Goal: Task Accomplishment & Management: Manage account settings

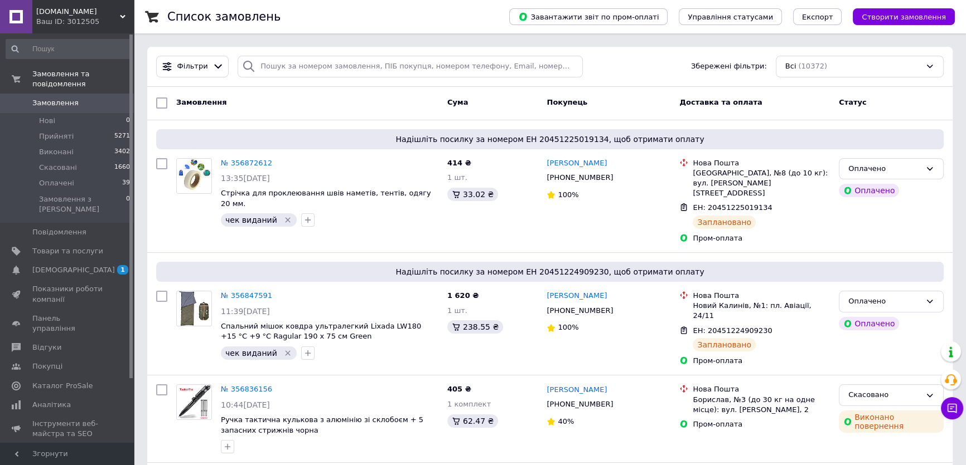
click at [48, 98] on span "Замовлення" at bounding box center [55, 103] width 46 height 10
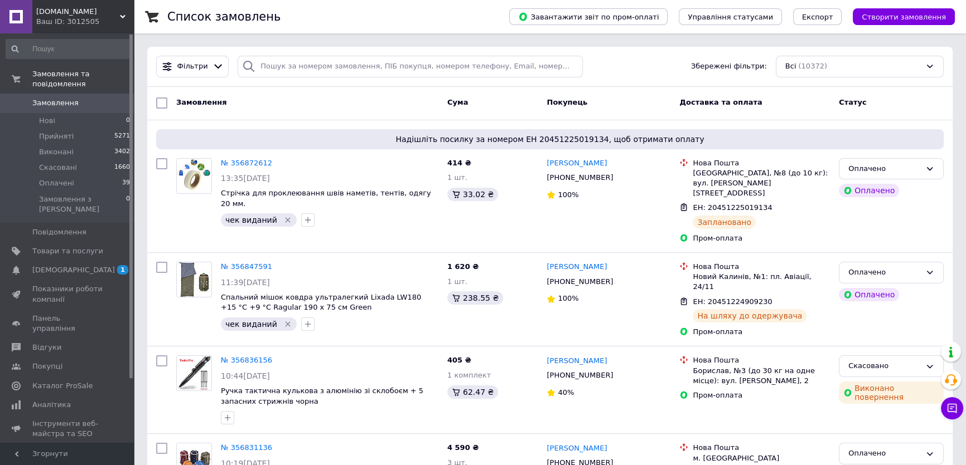
click at [110, 98] on span "0" at bounding box center [118, 103] width 31 height 10
click at [101, 94] on link "Замовлення 0" at bounding box center [68, 103] width 137 height 19
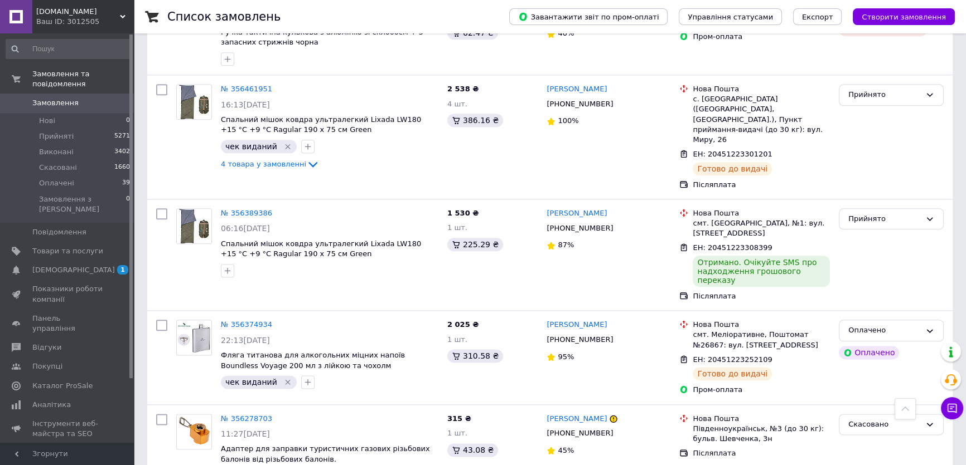
scroll to position [1656, 0]
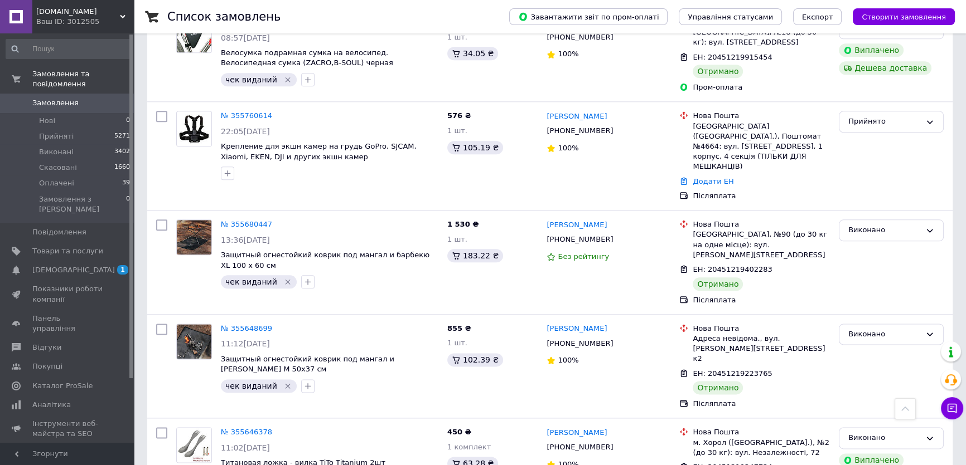
scroll to position [1673, 0]
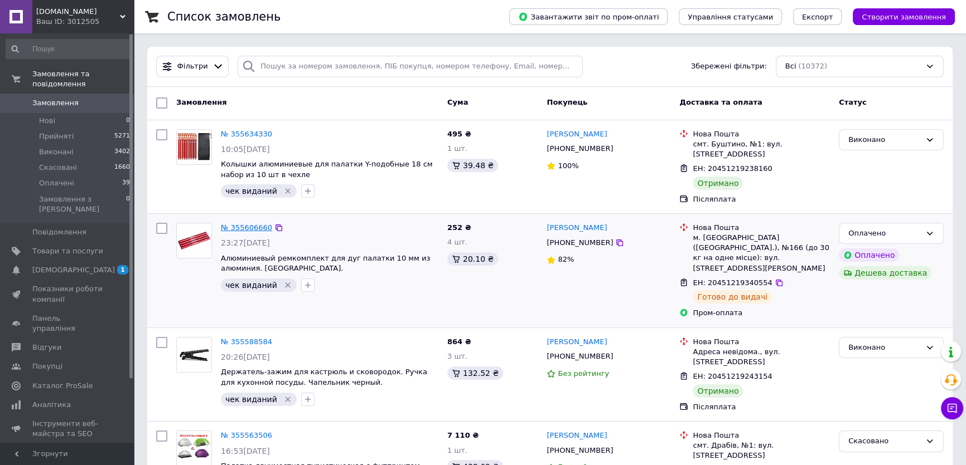
click at [250, 224] on link "№ 355606660" at bounding box center [246, 228] width 51 height 8
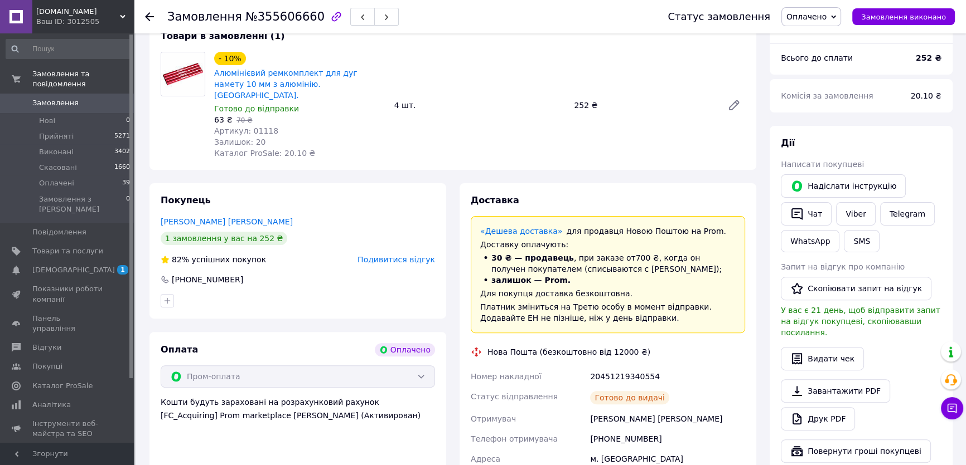
scroll to position [405, 0]
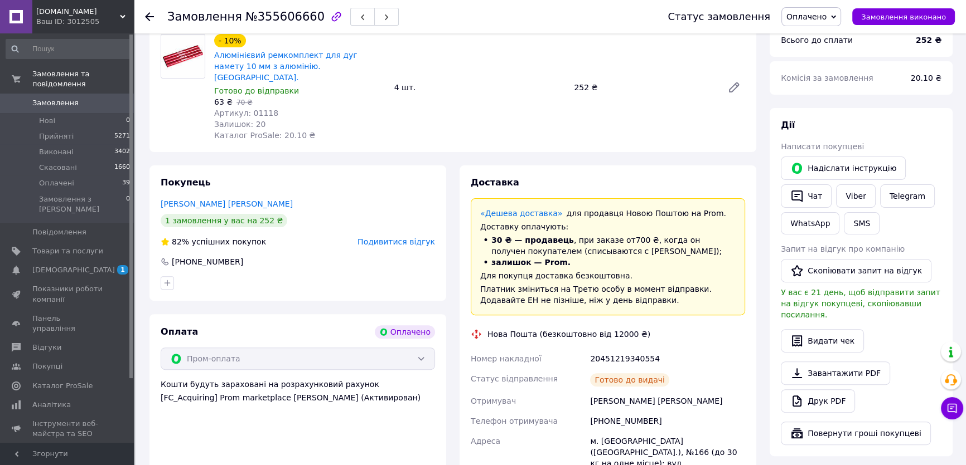
click at [615, 349] on div "20451219340554" at bounding box center [667, 359] width 159 height 20
copy div "20451219340554"
drag, startPoint x: 641, startPoint y: 385, endPoint x: 603, endPoint y: 385, distance: 38.5
click at [603, 411] on div "[PHONE_NUMBER]" at bounding box center [667, 421] width 159 height 20
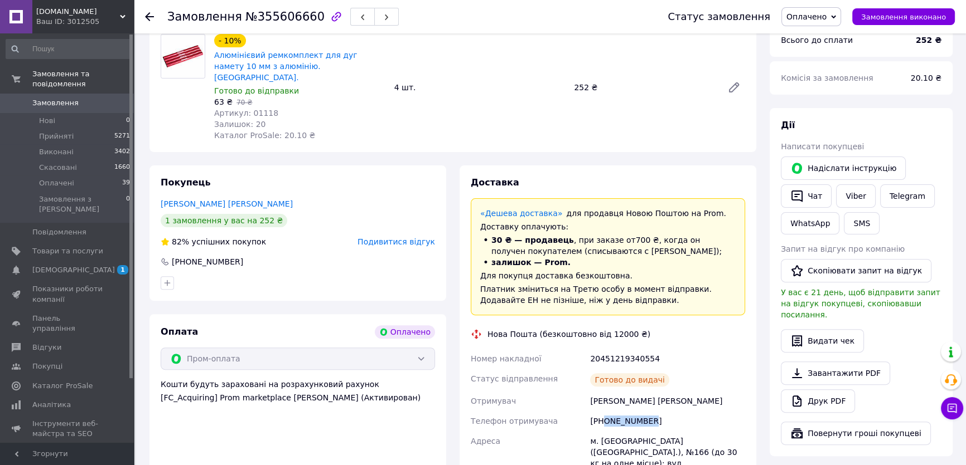
copy div "0964378503"
click at [599, 391] on div "[PERSON_NAME] [PERSON_NAME]" at bounding box center [667, 401] width 159 height 20
copy div "[PERSON_NAME] [PERSON_NAME]"
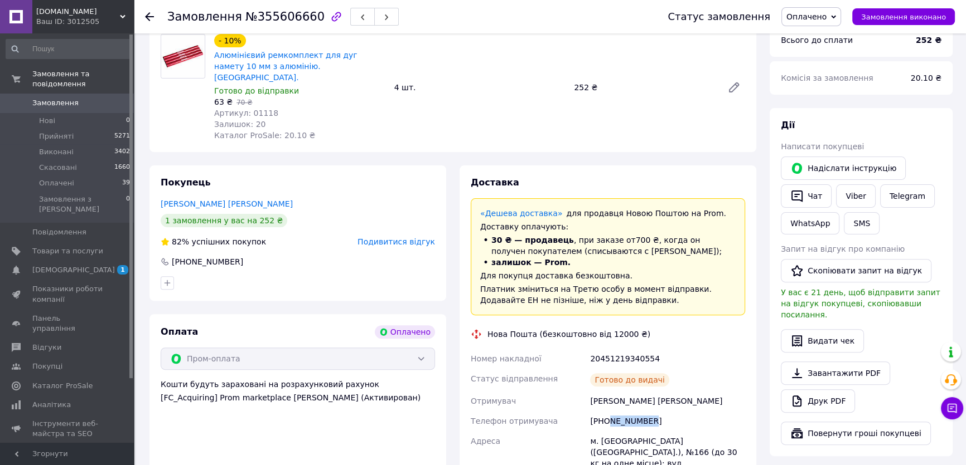
drag, startPoint x: 653, startPoint y: 386, endPoint x: 606, endPoint y: 396, distance: 47.8
click at [606, 411] on div "[PHONE_NUMBER]" at bounding box center [667, 421] width 159 height 20
copy div "964378503"
click at [650, 411] on div "[PHONE_NUMBER]" at bounding box center [667, 421] width 159 height 20
drag, startPoint x: 658, startPoint y: 384, endPoint x: 605, endPoint y: 388, distance: 53.1
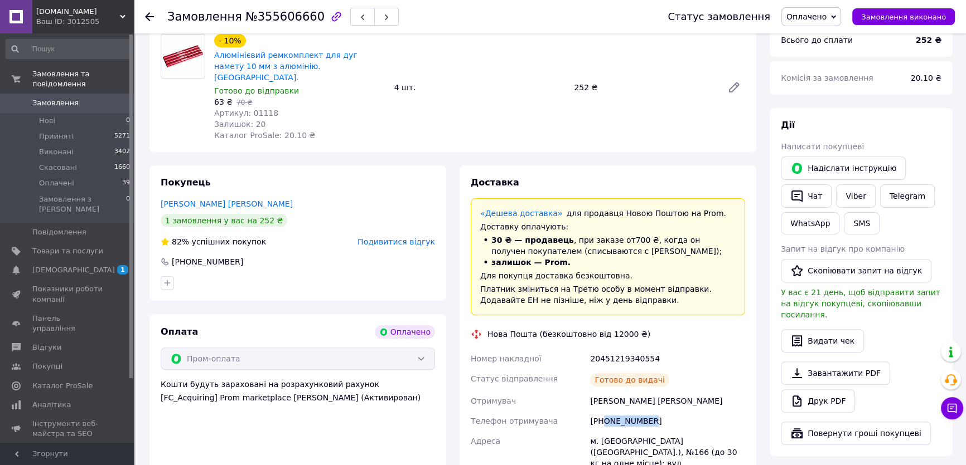
click at [605, 411] on div "[PHONE_NUMBER]" at bounding box center [667, 421] width 159 height 20
copy div "0964378503"
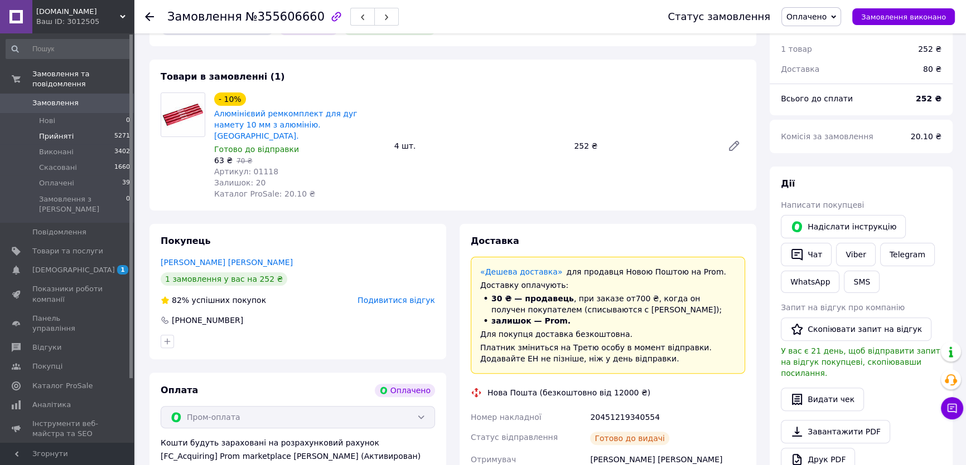
scroll to position [253, 0]
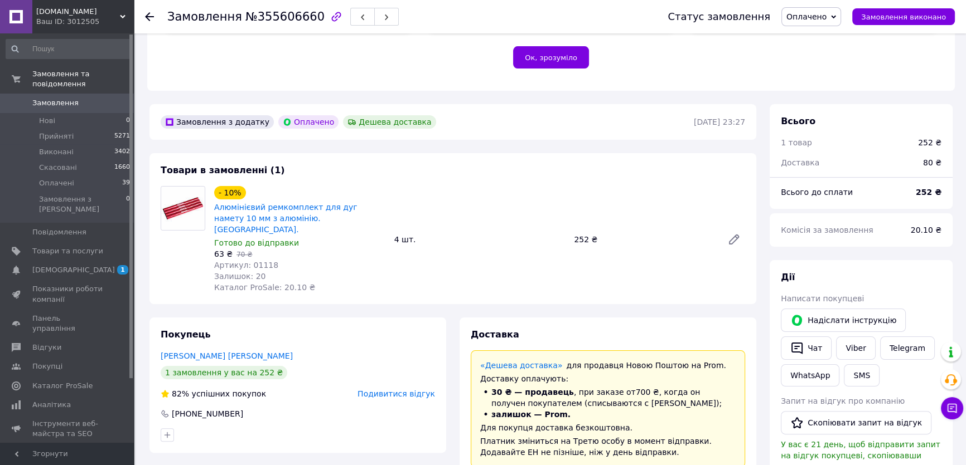
click at [56, 98] on span "Замовлення" at bounding box center [55, 103] width 46 height 10
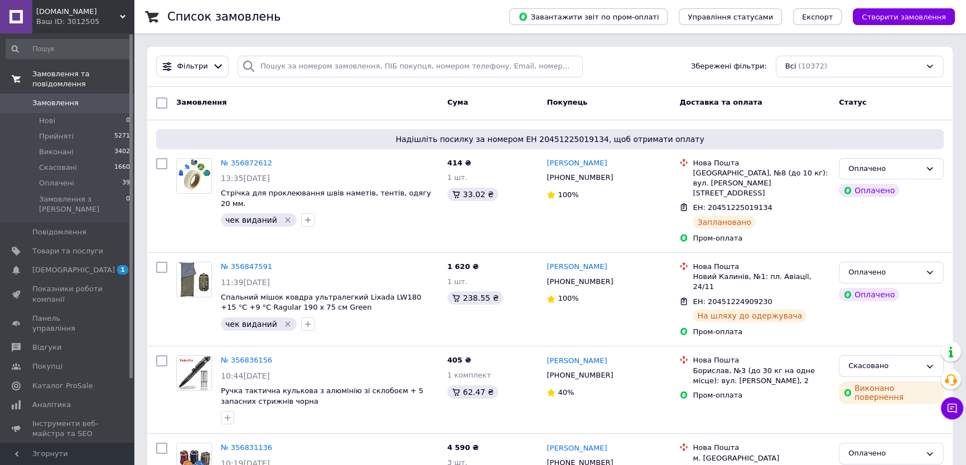
click at [94, 81] on link "Замовлення та повідомлення" at bounding box center [68, 79] width 137 height 29
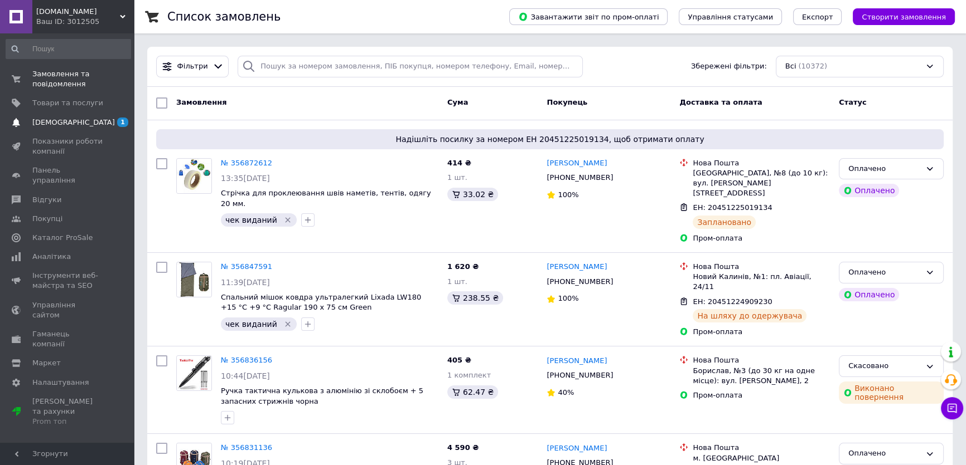
click at [88, 117] on link "[DEMOGRAPHIC_DATA] 1" at bounding box center [68, 122] width 137 height 19
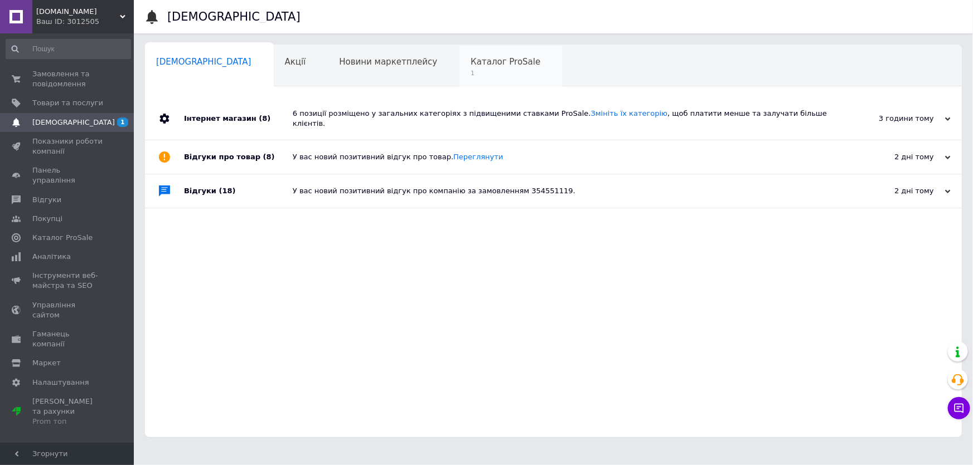
click at [470, 72] on span "1" at bounding box center [505, 73] width 70 height 8
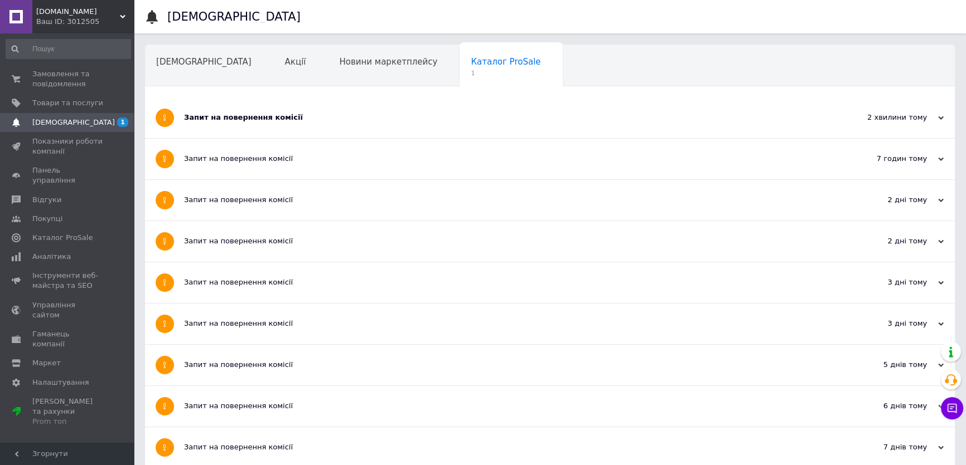
click at [266, 124] on div "Запит на повернення комісії" at bounding box center [508, 118] width 648 height 41
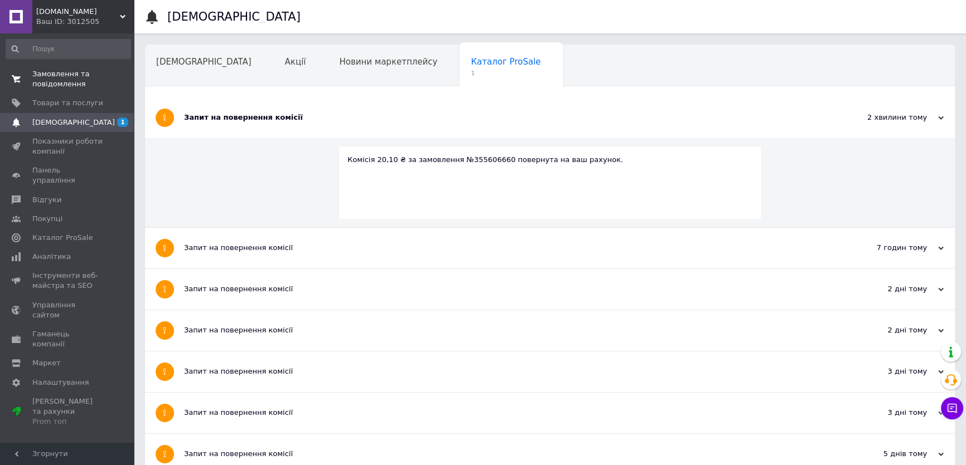
click at [56, 74] on span "Замовлення та повідомлення" at bounding box center [67, 79] width 71 height 20
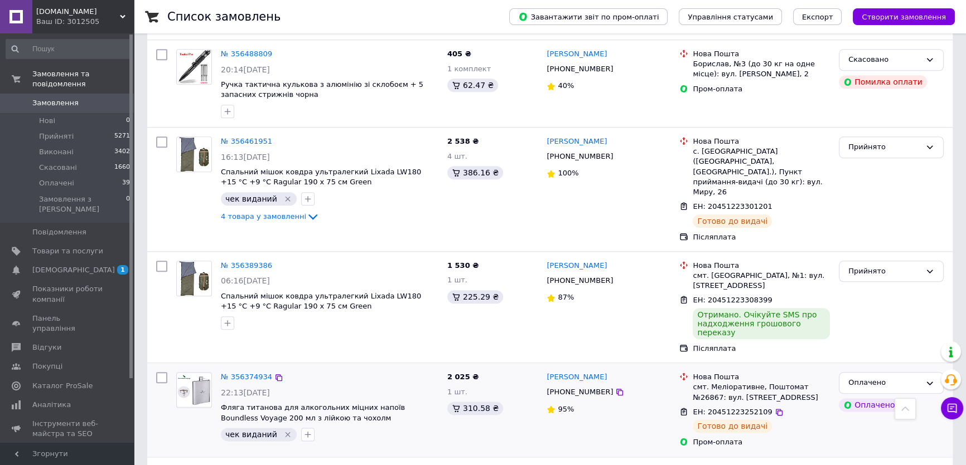
scroll to position [1656, 0]
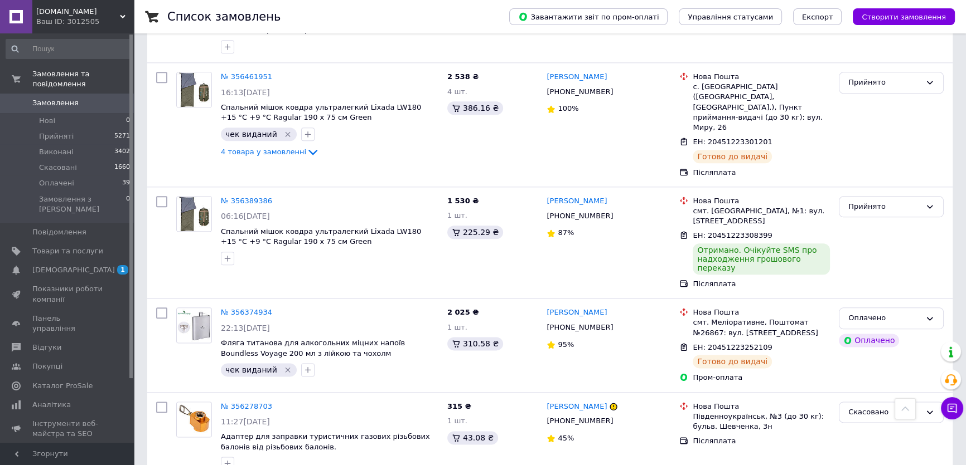
click at [50, 98] on span "Замовлення" at bounding box center [55, 103] width 46 height 10
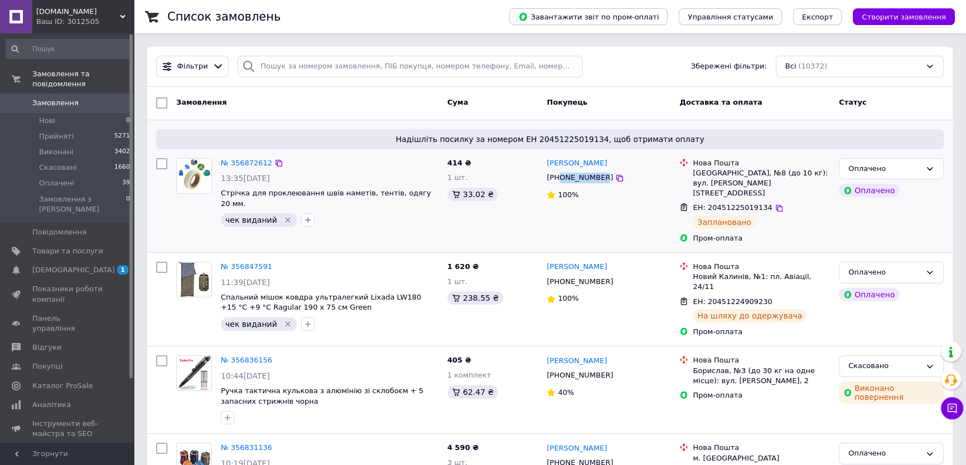
drag, startPoint x: 598, startPoint y: 178, endPoint x: 560, endPoint y: 181, distance: 38.5
click at [560, 181] on div "[PHONE_NUMBER]" at bounding box center [579, 178] width 71 height 15
copy span "0984207570"
click at [625, 182] on div "[PHONE_NUMBER]" at bounding box center [608, 178] width 126 height 13
click at [615, 179] on icon at bounding box center [619, 178] width 9 height 9
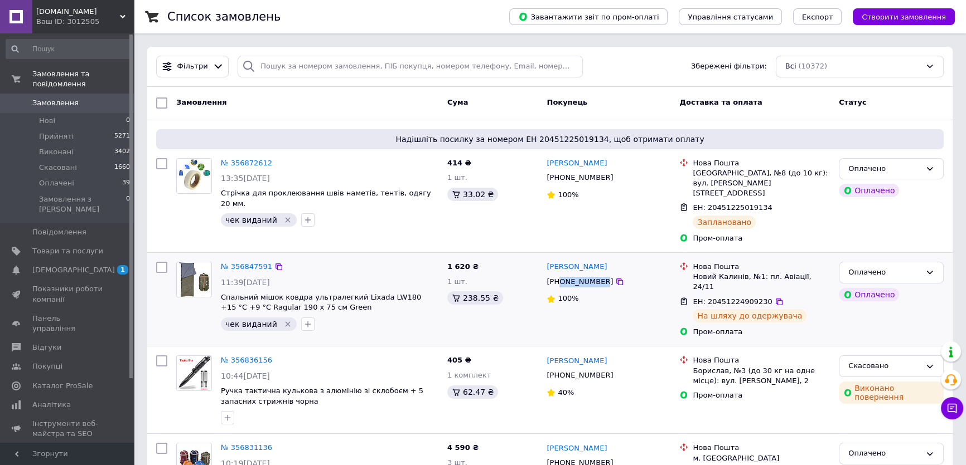
drag, startPoint x: 598, startPoint y: 272, endPoint x: 560, endPoint y: 274, distance: 37.9
click at [560, 275] on div "[PHONE_NUMBER]" at bounding box center [579, 282] width 71 height 15
copy span "0987399160"
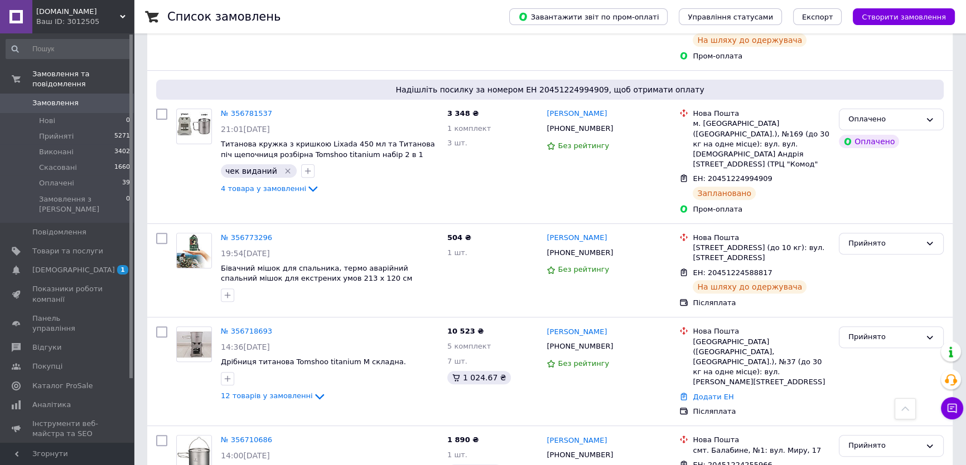
scroll to position [507, 0]
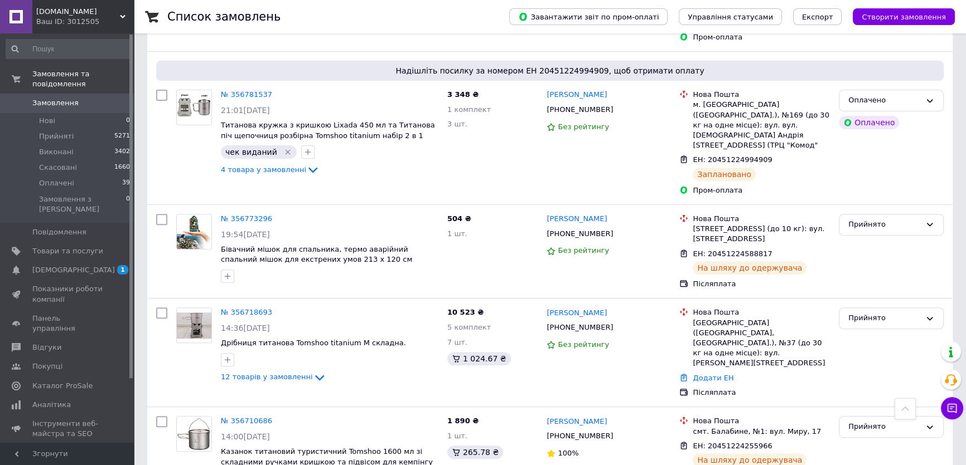
click at [66, 98] on span "Замовлення" at bounding box center [55, 103] width 46 height 10
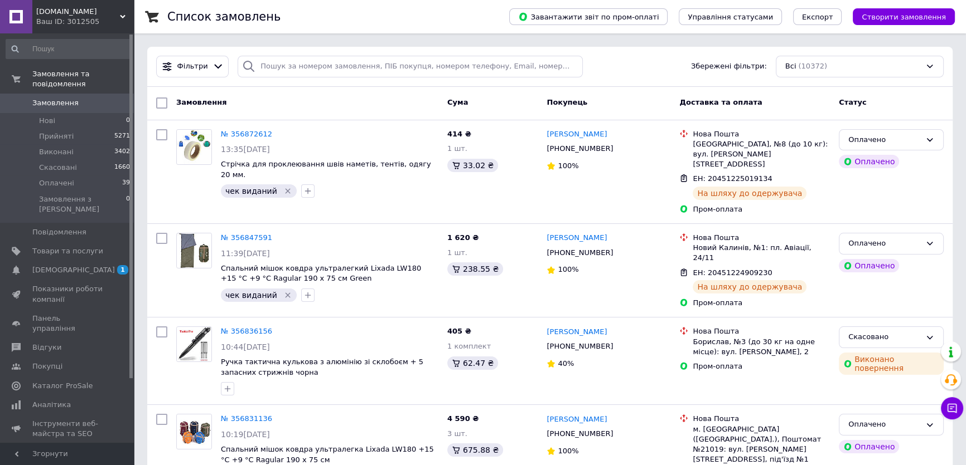
click at [69, 98] on span "Замовлення" at bounding box center [55, 103] width 46 height 10
click at [95, 265] on span "[DEMOGRAPHIC_DATA]" at bounding box center [67, 270] width 71 height 10
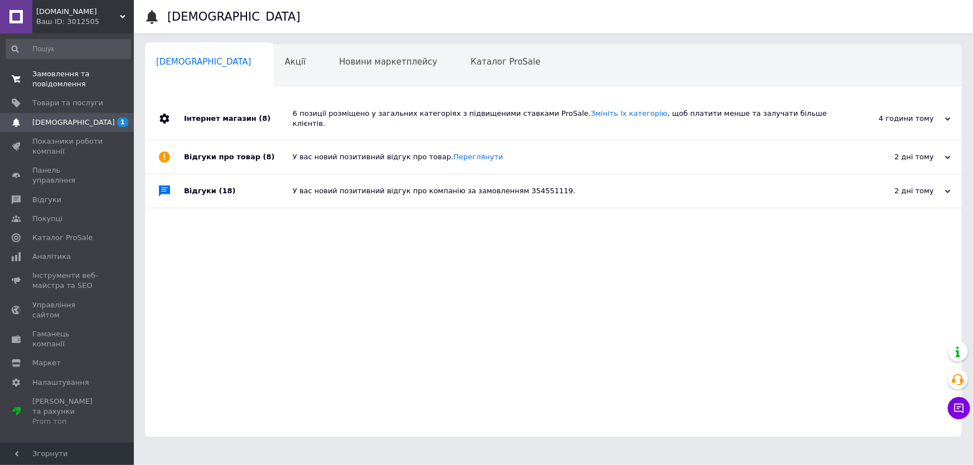
click at [72, 72] on span "Замовлення та повідомлення" at bounding box center [67, 79] width 71 height 20
